Goal: Complete application form: Complete application form

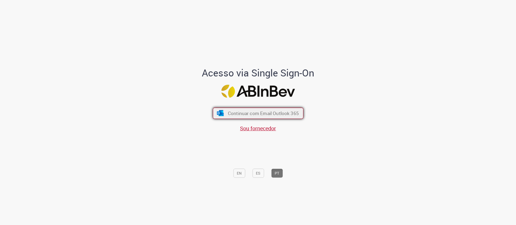
click at [250, 113] on span "Continuar com Email Outlook 365" at bounding box center [262, 113] width 71 height 6
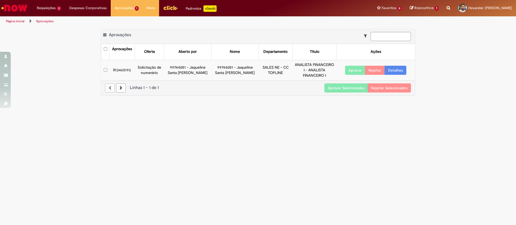
click at [344, 73] on button "Aprovar" at bounding box center [355, 70] width 20 height 9
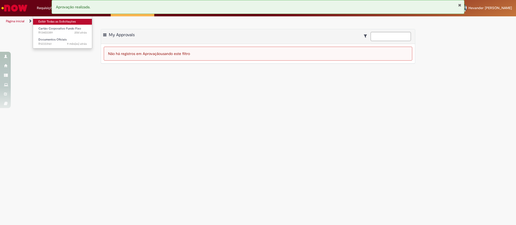
click at [45, 22] on link "Exibir Todas as Solicitações" at bounding box center [62, 22] width 59 height 6
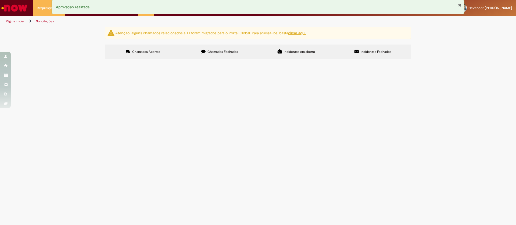
click at [0, 0] on span "Boa tarde. Sou o GRF da Diretoria GEO NE, solicito cartão do fundo fixo no limi…" at bounding box center [0, 0] width 0 height 0
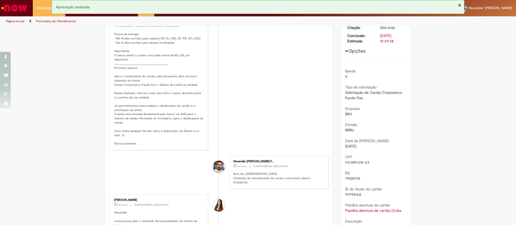
scroll to position [101, 0]
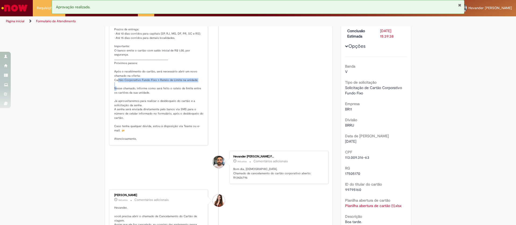
drag, startPoint x: 111, startPoint y: 89, endPoint x: 194, endPoint y: 91, distance: 83.3
click at [194, 91] on p "Solução Proposta: Olá, Sua solicitação de Cartão Corporativo Fundo Fixo – Santa…" at bounding box center [158, 69] width 89 height 143
copy p "Cartão Corporativo Fundo Fixo > Rateio de Limite na unidade"
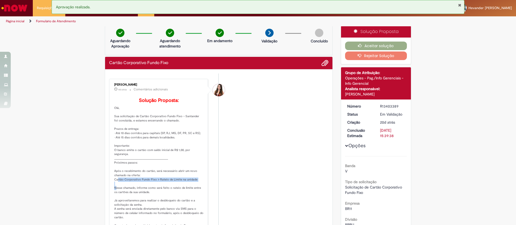
scroll to position [0, 0]
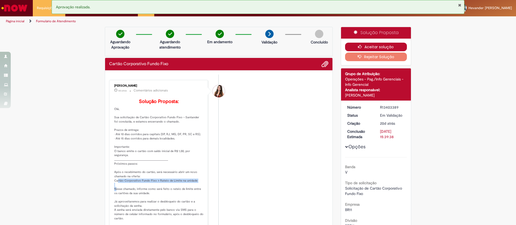
click at [344, 48] on icon "button" at bounding box center [361, 47] width 6 height 4
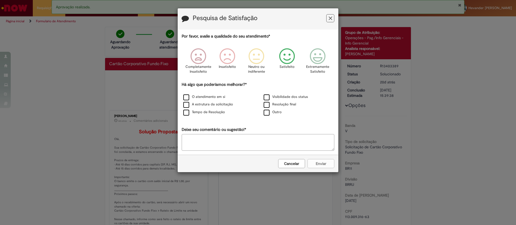
click at [281, 61] on icon "Feedback" at bounding box center [287, 56] width 20 height 16
click at [271, 142] on textarea "Deixe seu comentário ou sugestão!*" at bounding box center [258, 142] width 153 height 17
click at [328, 18] on button "Feedback" at bounding box center [330, 18] width 8 height 8
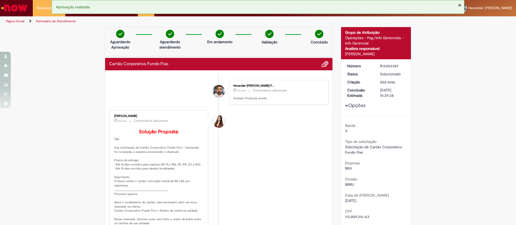
click at [344, 106] on span "Opções para R13403389" at bounding box center [346, 105] width 3 height 3
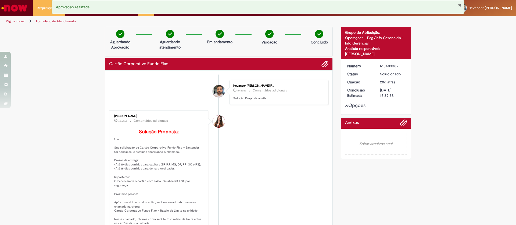
click at [344, 106] on span "Opções para R13403389" at bounding box center [346, 105] width 3 height 3
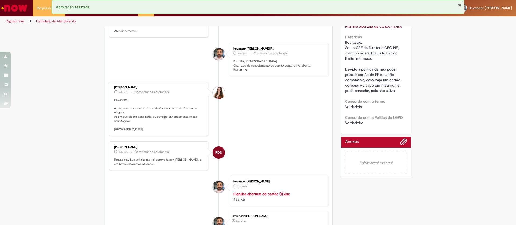
scroll to position [238, 0]
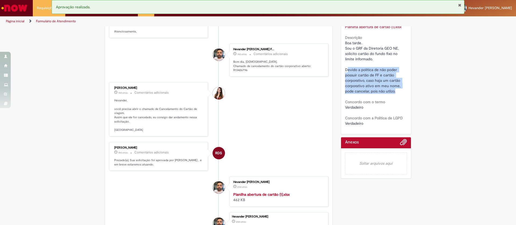
drag, startPoint x: 394, startPoint y: 93, endPoint x: 343, endPoint y: 70, distance: 55.5
click at [344, 70] on div "Boa tarde. Sou o GRF da Diretoria GEO NE, solicito cartão do fundo fixo no limi…" at bounding box center [376, 67] width 62 height 54
click at [344, 83] on span "Boa tarde. Sou o GRF da Diretoria GEO NE, solicito cartão do fundo fixo no limi…" at bounding box center [373, 67] width 56 height 53
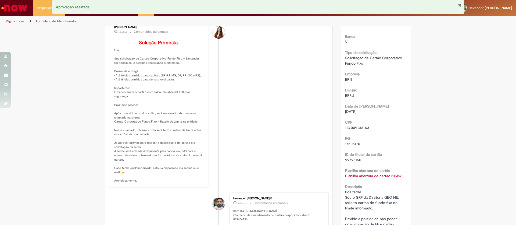
scroll to position [0, 0]
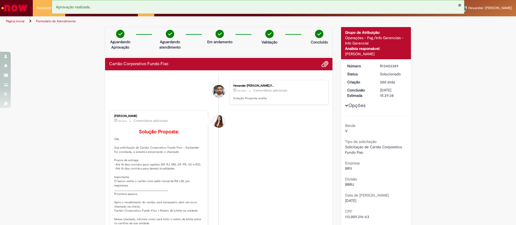
click at [24, 10] on img "Ir para a Homepage" at bounding box center [15, 8] width 28 height 11
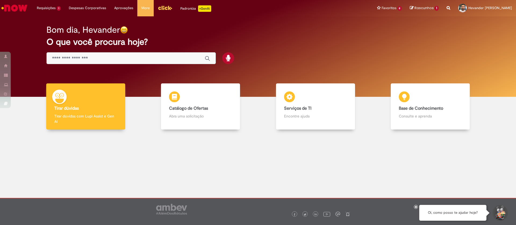
click at [93, 59] on input "Basta digitar aqui" at bounding box center [125, 59] width 147 height 6
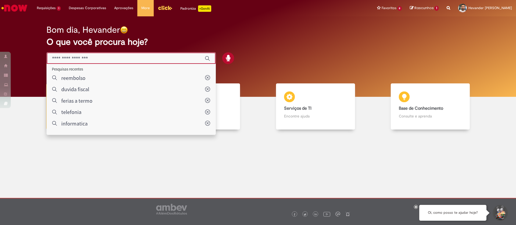
paste input "**********"
type input "**********"
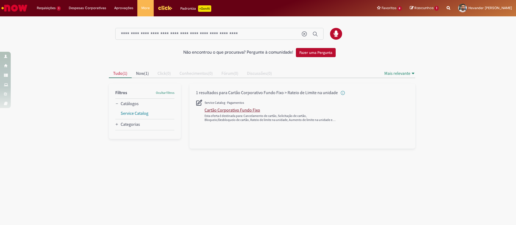
click at [244, 111] on div "Cartão Corporativo Fundo Fixo" at bounding box center [232, 109] width 56 height 5
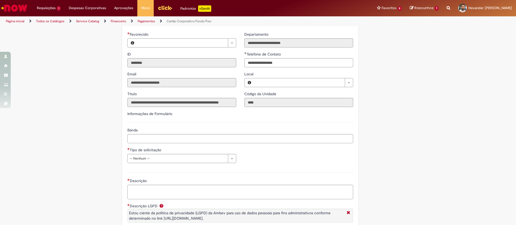
type input "**********"
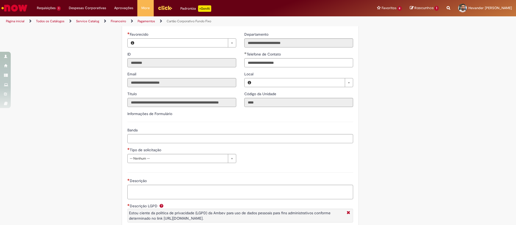
scroll to position [123, 0]
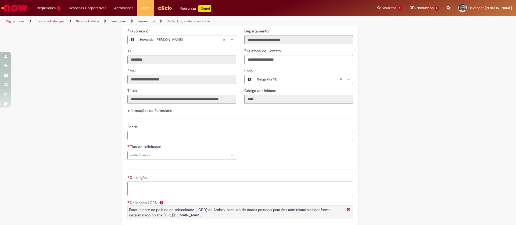
type input "**********"
type input "*"
type input "**********"
click at [190, 139] on input "*" at bounding box center [240, 135] width 226 height 9
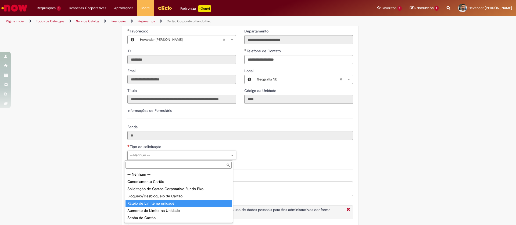
type input "**********"
select select "*"
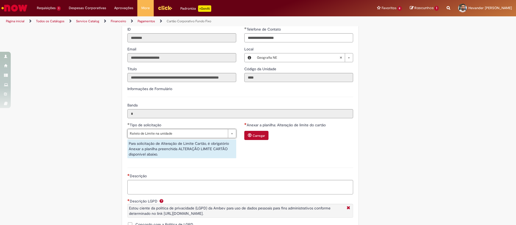
scroll to position [214, 0]
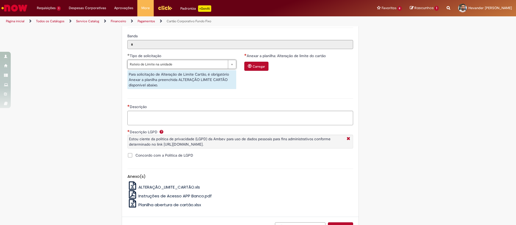
click at [169, 189] on span "ALTERAÇÃO_LIMITE_CARTÃO.xls" at bounding box center [169, 188] width 62 height 6
click at [256, 69] on small "Carregar" at bounding box center [258, 66] width 12 height 4
click at [135, 156] on span "Concordo com a Politica de LGPD" at bounding box center [164, 155] width 58 height 5
click at [139, 121] on textarea "Descrição" at bounding box center [240, 118] width 226 height 15
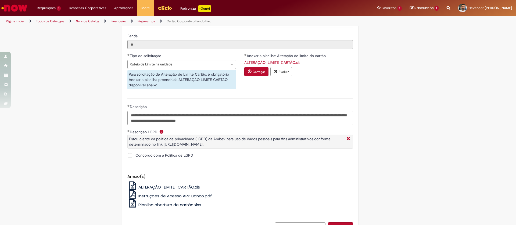
scroll to position [257, 0]
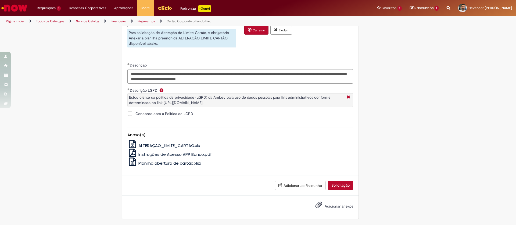
type textarea "**********"
click at [324, 206] on span "Adicionar anexos" at bounding box center [338, 206] width 28 height 5
click at [0, 0] on input "Adicionar anexos" at bounding box center [0, 0] width 0 height 0
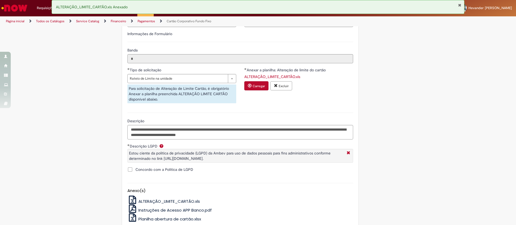
scroll to position [0, 0]
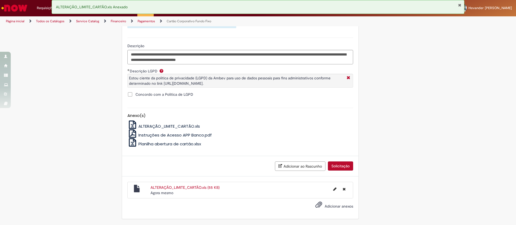
click at [334, 167] on button "Solicitação" at bounding box center [340, 166] width 25 height 9
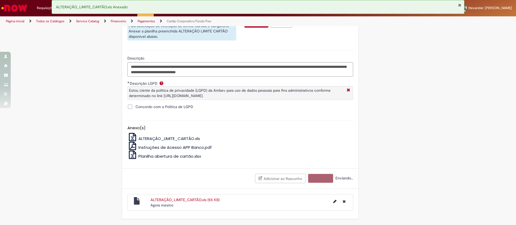
scroll to position [264, 0]
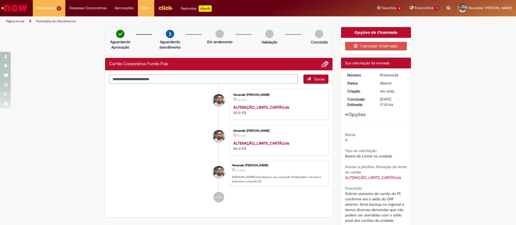
click at [154, 77] on textarea "Digite sua mensagem aqui..." at bounding box center [203, 79] width 189 height 9
type textarea "**********"
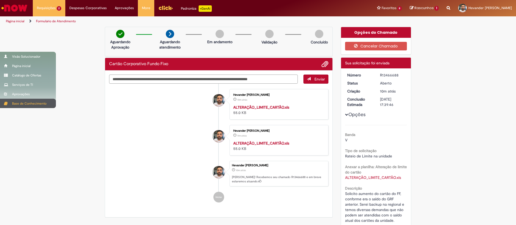
drag, startPoint x: 287, startPoint y: 78, endPoint x: 6, endPoint y: 103, distance: 281.7
click at [6, 103] on div "Pular para o conteúdo da página Requisições 2 Exibir Todas as Solicitações Cart…" at bounding box center [258, 112] width 516 height 225
